Goal: Information Seeking & Learning: Learn about a topic

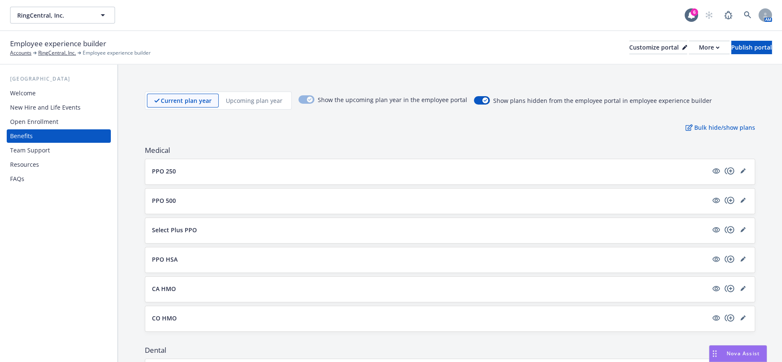
scroll to position [485, 0]
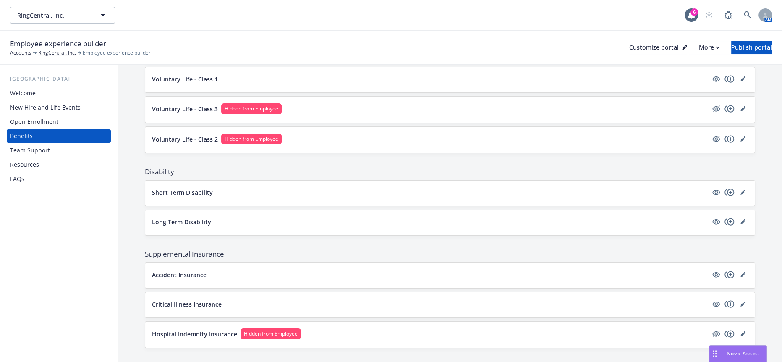
click at [52, 263] on div "[GEOGRAPHIC_DATA] Welcome New Hire and Life Events Open Enrollment Benefits Tea…" at bounding box center [58, 213] width 117 height 297
click at [122, 201] on div "Current plan year Upcoming plan year Show the upcoming plan year in the employe…" at bounding box center [450, 277] width 664 height 1396
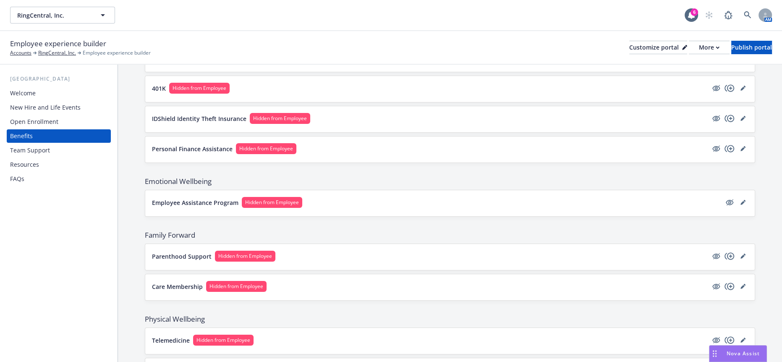
scroll to position [982, 0]
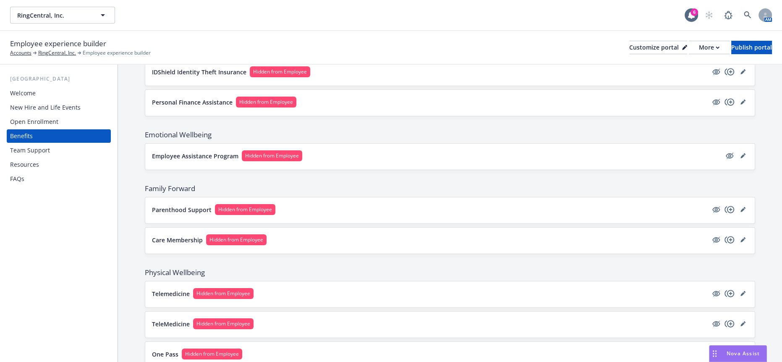
click at [169, 350] on p "One Pass" at bounding box center [165, 354] width 26 height 9
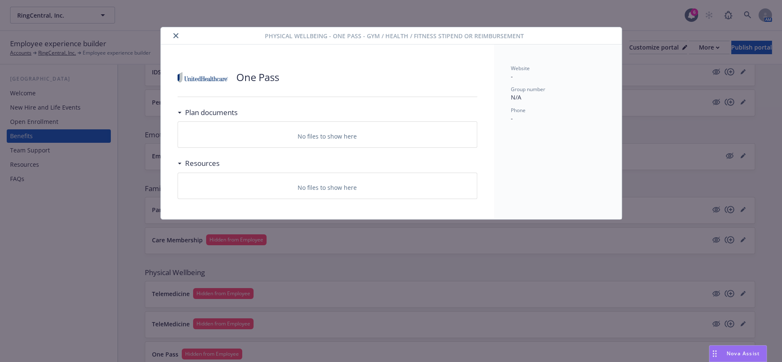
click at [172, 38] on button "close" at bounding box center [176, 36] width 10 height 10
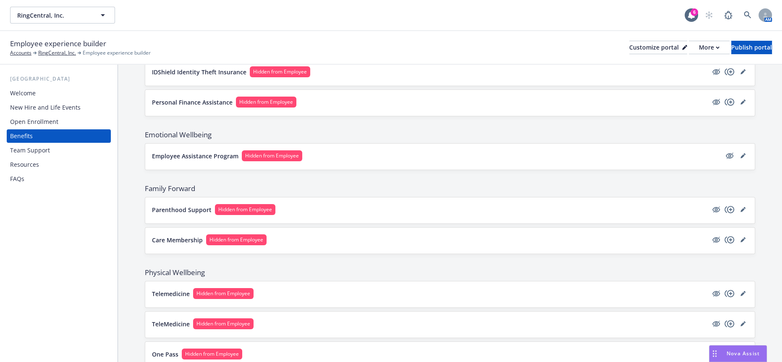
click at [174, 318] on div "TeleMedicine Hidden from Employee" at bounding box center [450, 324] width 596 height 13
click at [171, 319] on p "TeleMedicine" at bounding box center [171, 323] width 38 height 9
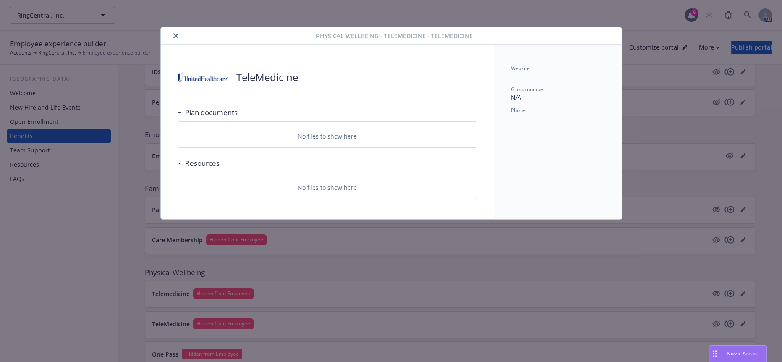
click at [174, 34] on icon "close" at bounding box center [175, 35] width 5 height 5
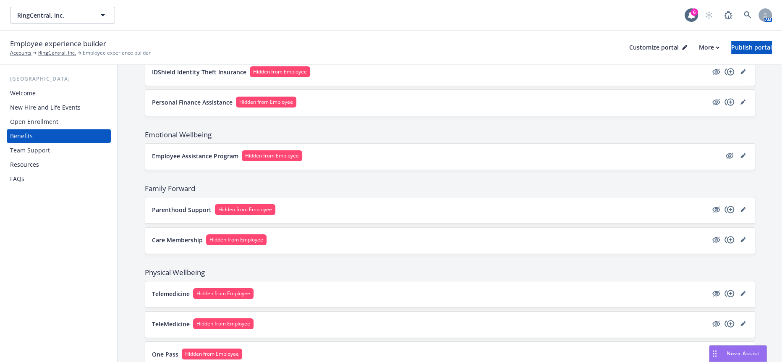
click at [157, 289] on p "Telemedicine" at bounding box center [171, 293] width 38 height 9
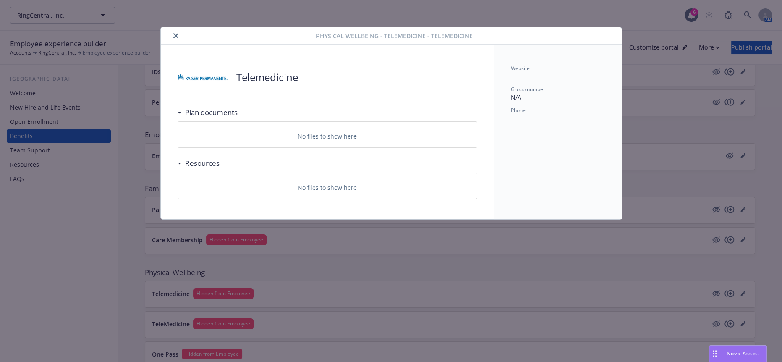
click at [173, 34] on icon "close" at bounding box center [175, 35] width 5 height 5
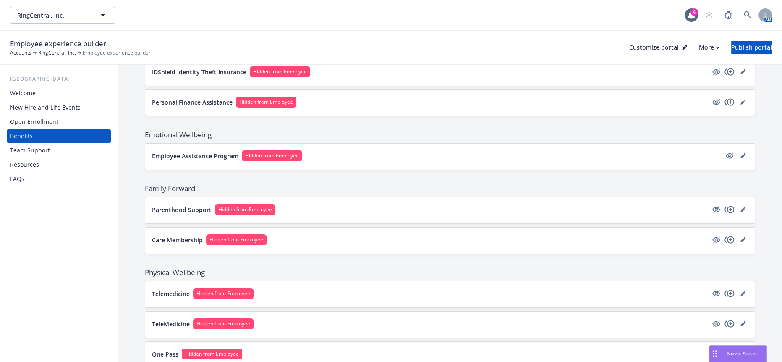
click at [162, 348] on button "One Pass Hidden from Employee" at bounding box center [430, 353] width 556 height 11
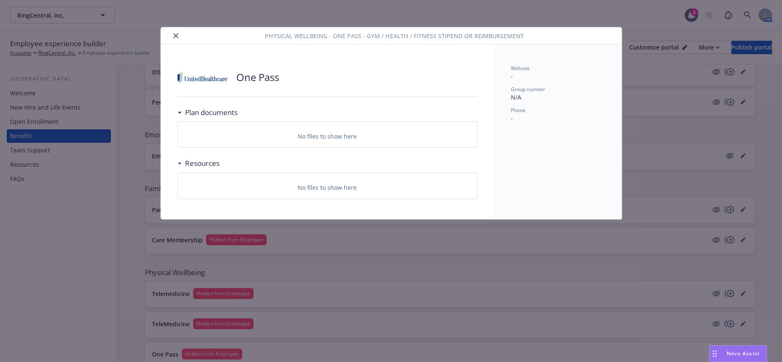
click at [173, 33] on icon "close" at bounding box center [175, 35] width 5 height 5
